Goal: Task Accomplishment & Management: Use online tool/utility

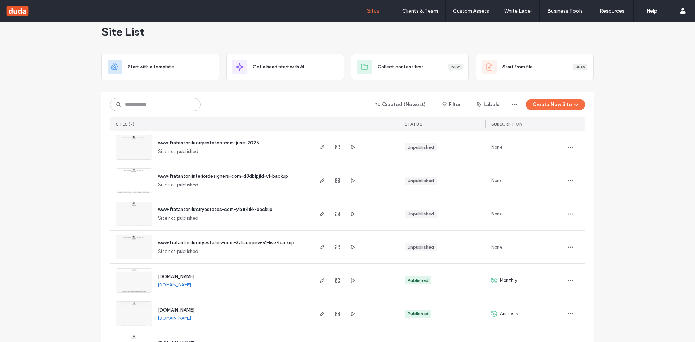
scroll to position [42, 0]
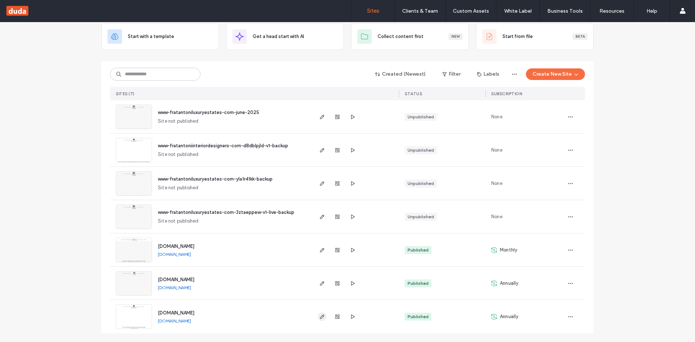
click at [319, 317] on icon "button" at bounding box center [322, 317] width 6 height 6
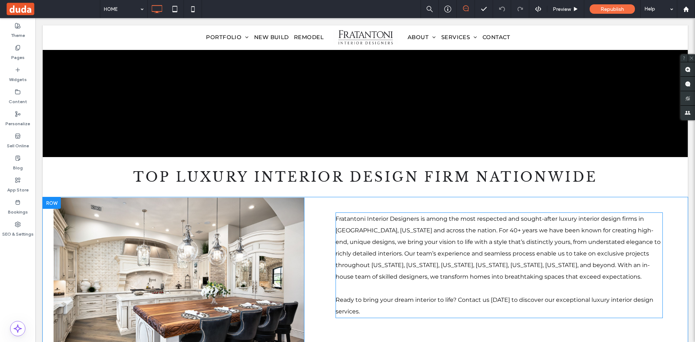
scroll to position [253, 0]
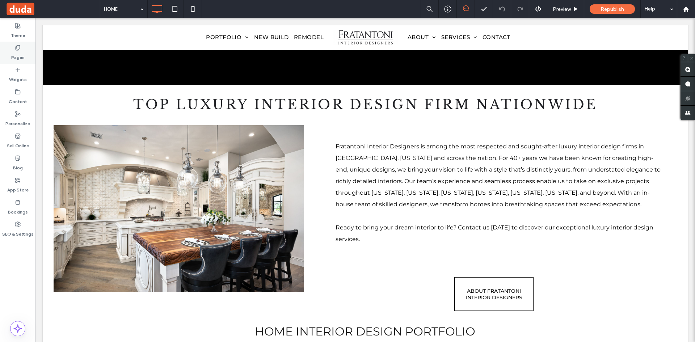
click at [18, 56] on label "Pages" at bounding box center [17, 56] width 13 height 10
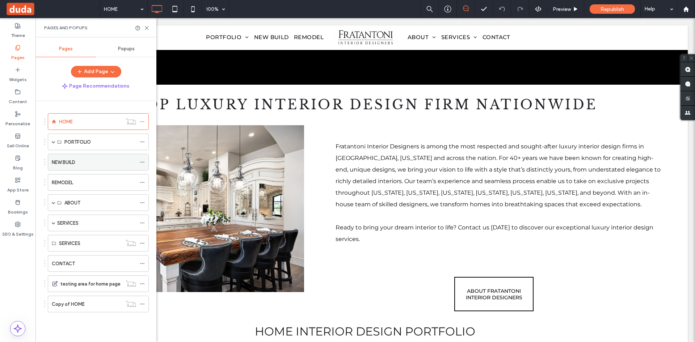
click at [88, 162] on div "NEW BUILD" at bounding box center [94, 163] width 84 height 8
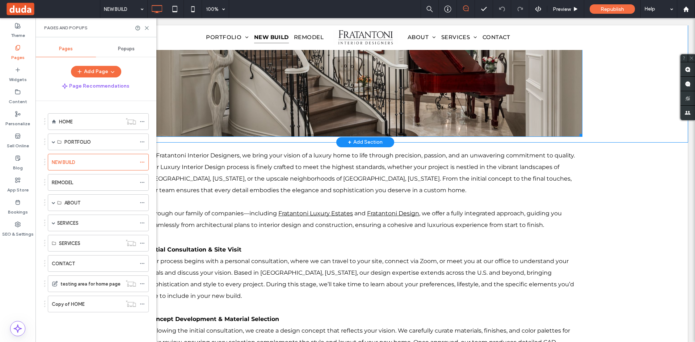
scroll to position [217, 0]
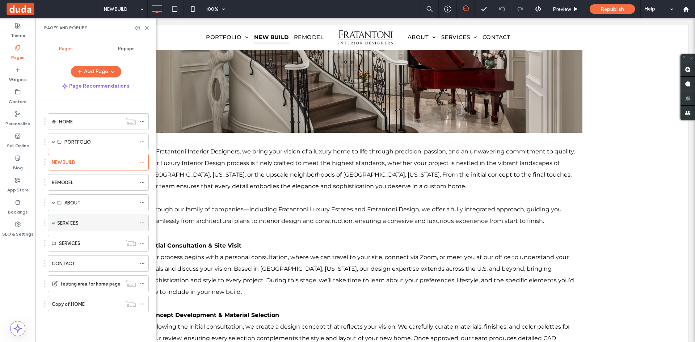
click at [91, 226] on div "SERVICES" at bounding box center [96, 223] width 79 height 8
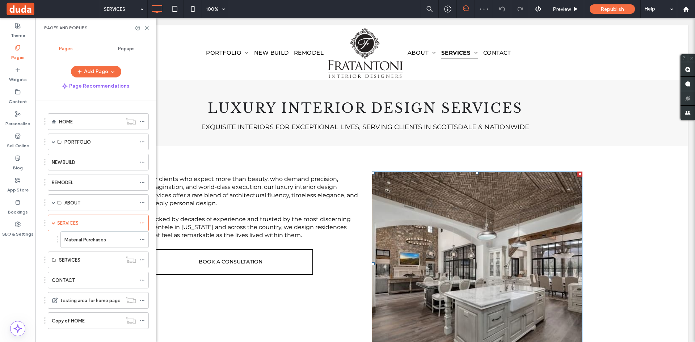
click at [532, 230] on img at bounding box center [477, 264] width 211 height 185
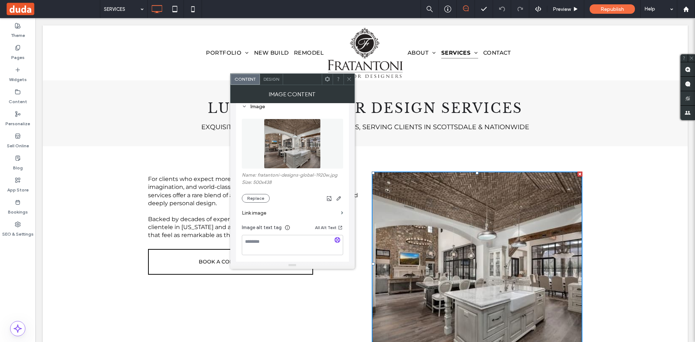
scroll to position [72, 0]
click at [260, 203] on section "Link image" at bounding box center [292, 212] width 101 height 21
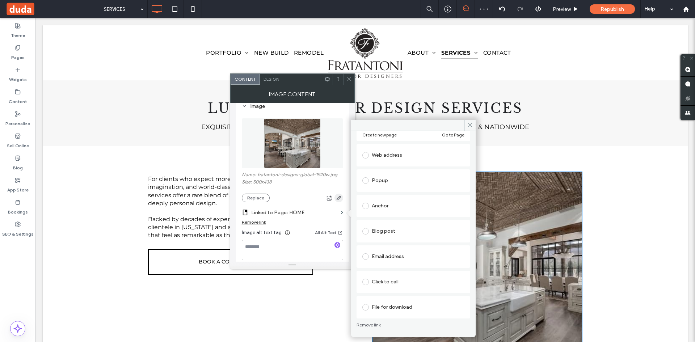
click at [339, 199] on use "button" at bounding box center [338, 198] width 4 height 4
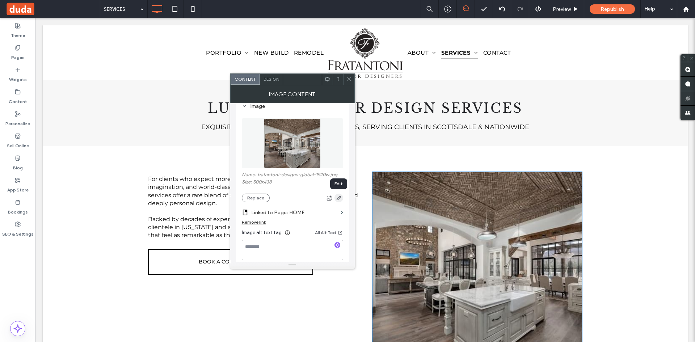
click at [339, 199] on use "button" at bounding box center [338, 198] width 4 height 4
click at [330, 198] on icon "button" at bounding box center [330, 198] width 6 height 6
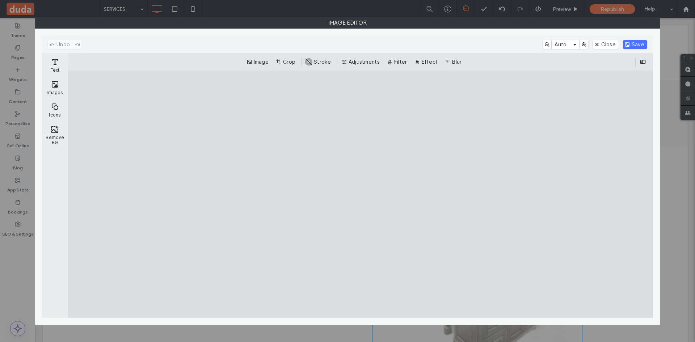
click at [673, 201] on div "Image Editor" at bounding box center [347, 171] width 695 height 342
click at [602, 45] on button "Close" at bounding box center [606, 44] width 26 height 9
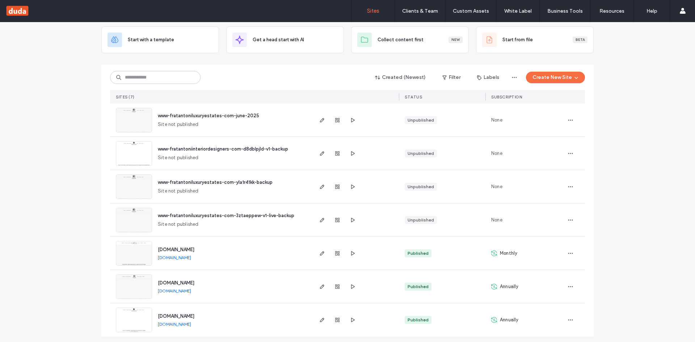
scroll to position [42, 0]
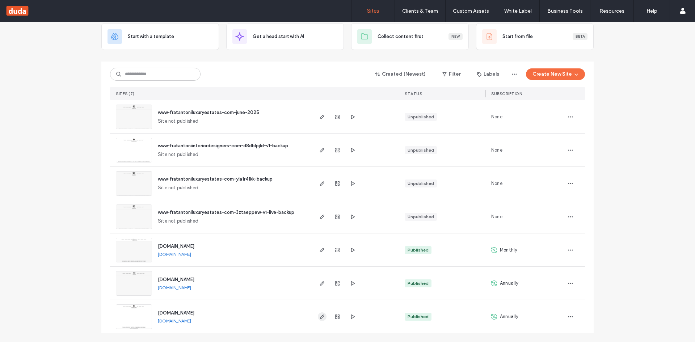
click at [320, 315] on use "button" at bounding box center [322, 317] width 4 height 4
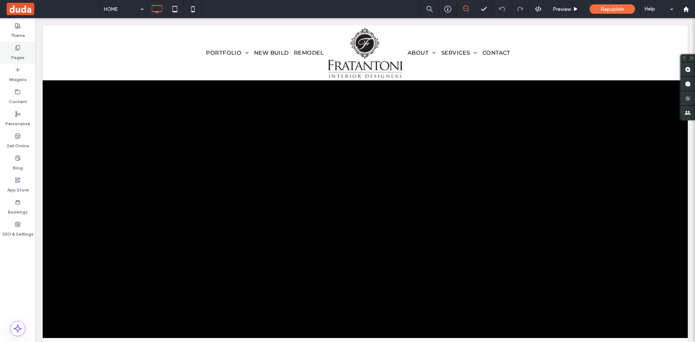
click at [16, 51] on label "Pages" at bounding box center [17, 56] width 13 height 10
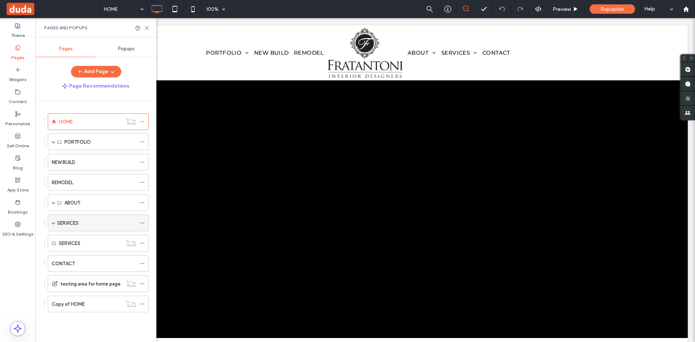
click at [76, 219] on div "SERVICES" at bounding box center [96, 223] width 79 height 16
click at [76, 219] on div at bounding box center [347, 171] width 695 height 342
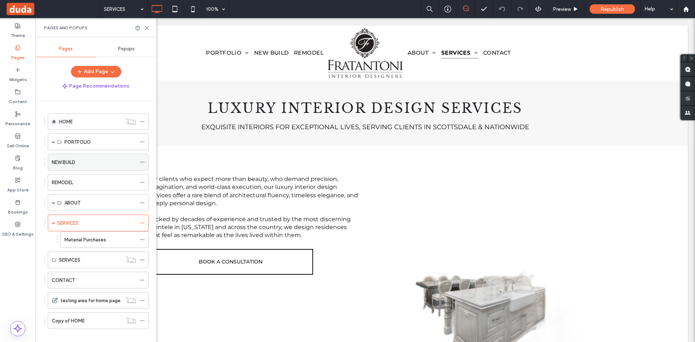
scroll to position [9, 0]
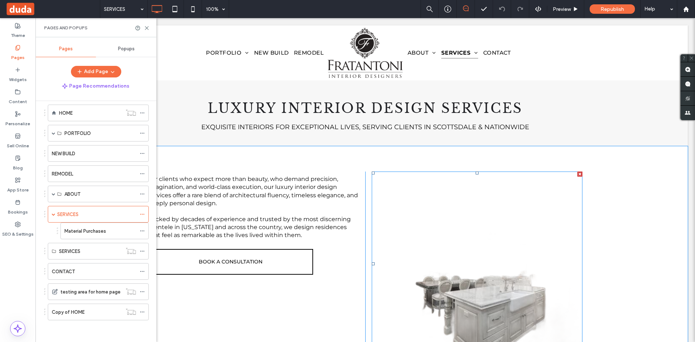
click at [471, 184] on img at bounding box center [477, 264] width 211 height 185
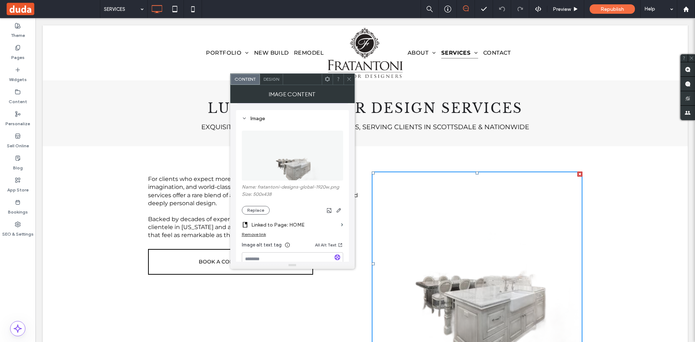
scroll to position [72, 0]
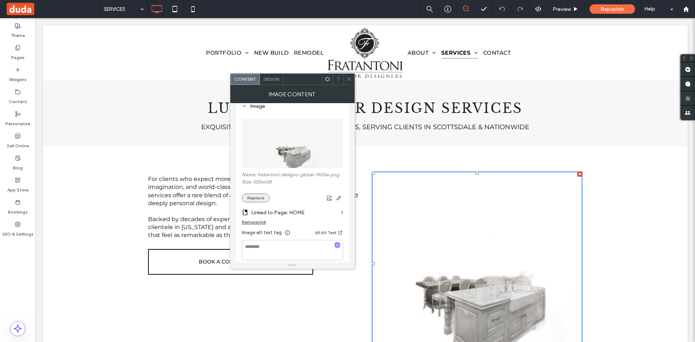
click at [259, 200] on button "Replace" at bounding box center [256, 198] width 28 height 9
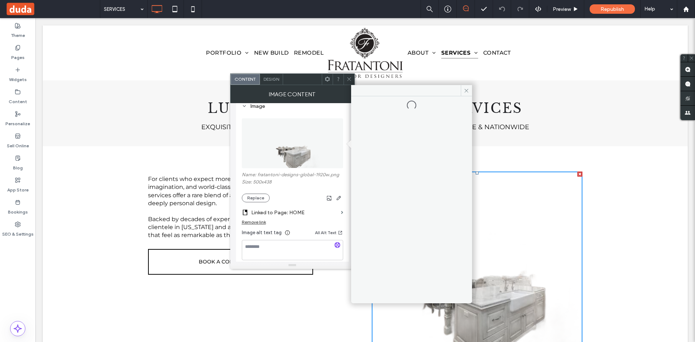
scroll to position [0, 0]
click at [467, 90] on icon at bounding box center [466, 90] width 5 height 5
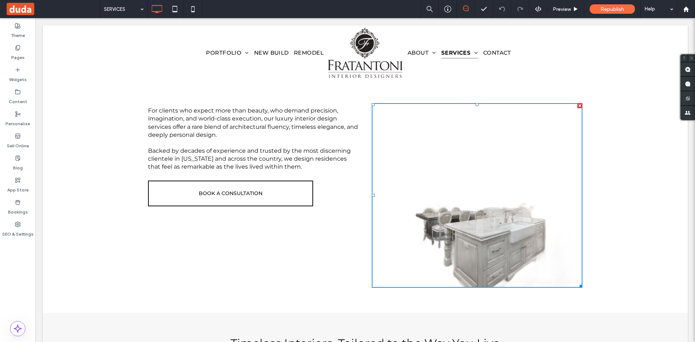
scroll to position [72, 0]
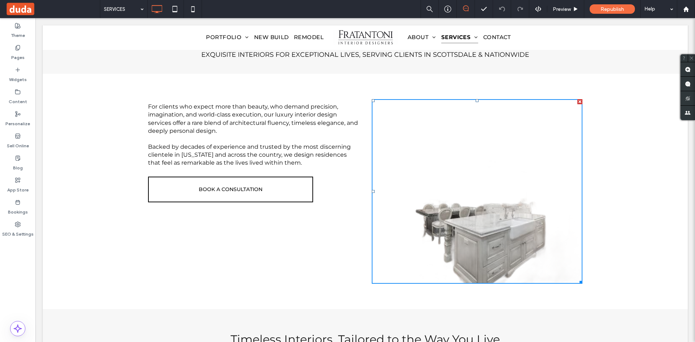
click at [478, 169] on img at bounding box center [477, 191] width 211 height 185
click at [633, 140] on div "For clients who expect more than beauty, who demand precision, imagination, and…" at bounding box center [365, 191] width 645 height 235
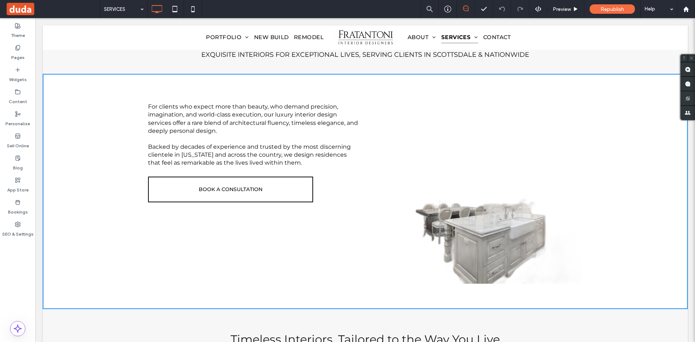
click at [489, 156] on img at bounding box center [477, 191] width 211 height 185
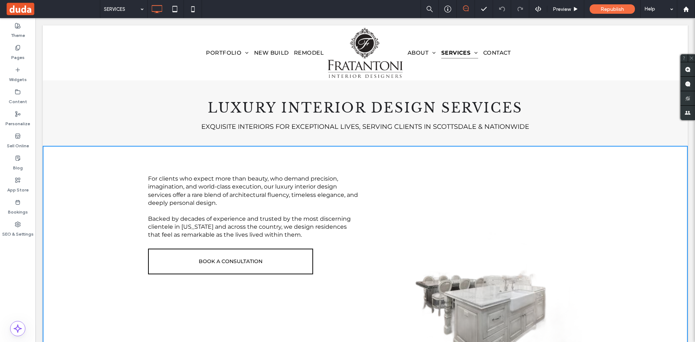
scroll to position [0, 0]
click at [473, 188] on img at bounding box center [477, 264] width 211 height 185
